Goal: Navigation & Orientation: Find specific page/section

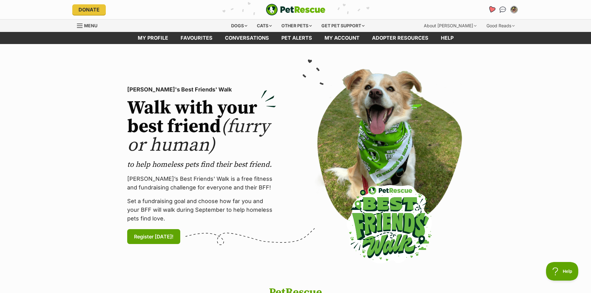
click at [494, 8] on icon "Favourites" at bounding box center [491, 9] width 7 height 7
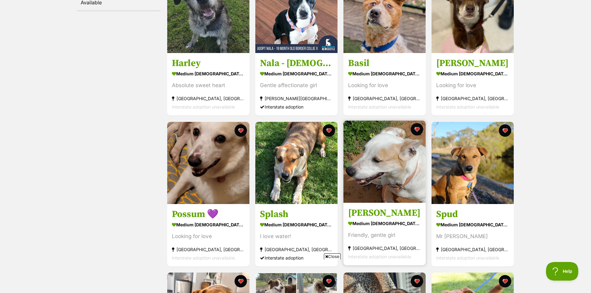
scroll to position [186, 0]
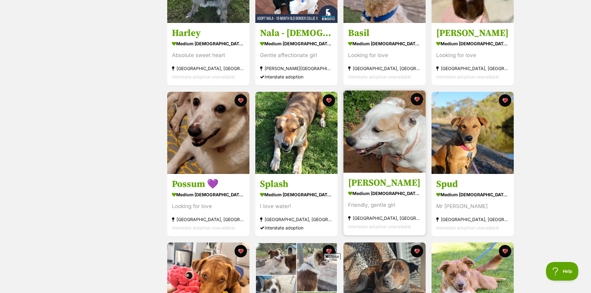
click at [405, 136] on img at bounding box center [385, 132] width 82 height 82
